Goal: Transaction & Acquisition: Purchase product/service

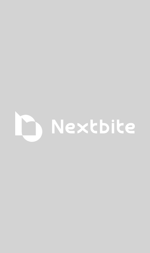
click at [112, 218] on div at bounding box center [75, 126] width 150 height 253
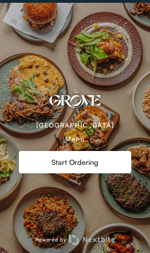
click at [101, 151] on div "Start Ordering" at bounding box center [75, 162] width 112 height 22
click at [72, 99] on img at bounding box center [75, 99] width 112 height 33
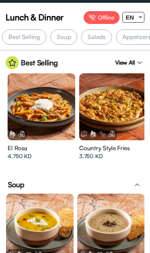
click at [129, 13] on div "EN" at bounding box center [130, 17] width 14 height 10
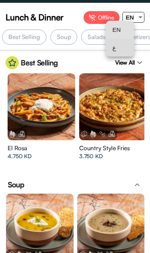
click at [127, 47] on span "ع" at bounding box center [119, 48] width 15 height 18
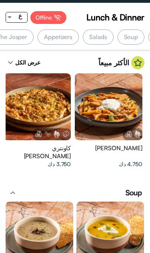
click at [43, 12] on div "Offline" at bounding box center [48, 17] width 36 height 13
click at [53, 13] on div "Offline" at bounding box center [48, 17] width 36 height 13
click at [53, 17] on div "Offline" at bounding box center [48, 17] width 36 height 13
click at [52, 17] on div "Offline" at bounding box center [48, 17] width 36 height 13
